Goal: Task Accomplishment & Management: Complete application form

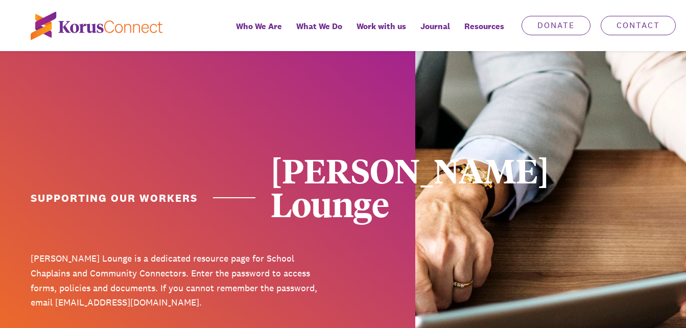
scroll to position [369, 0]
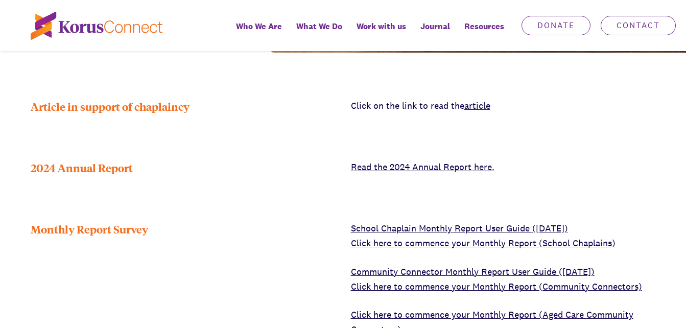
click at [439, 237] on link "Click here to commence your Monthly Report (School Chaplains)" at bounding box center [483, 243] width 265 height 12
